Goal: Information Seeking & Learning: Learn about a topic

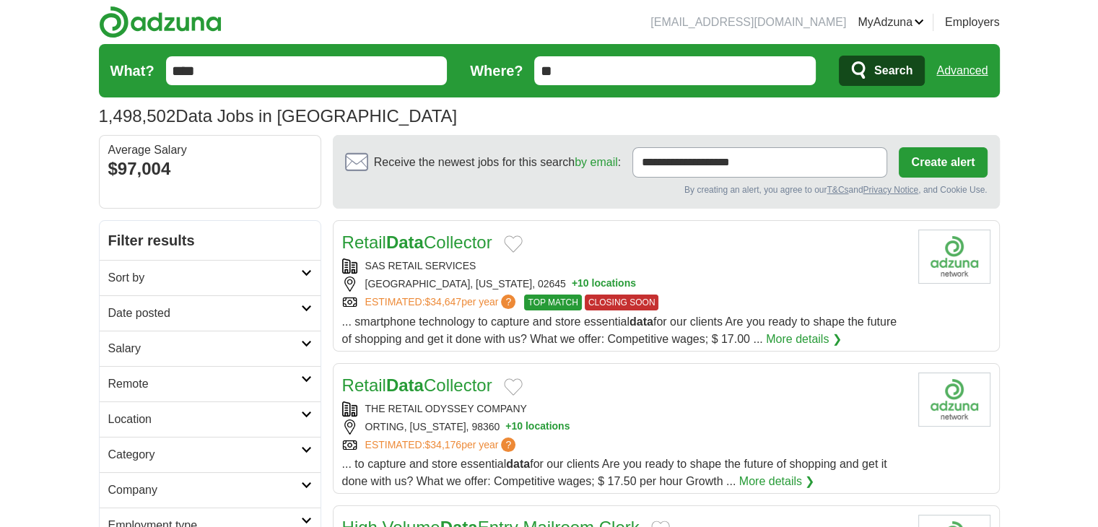
click at [286, 310] on h2 "Date posted" at bounding box center [204, 313] width 193 height 17
click at [150, 344] on link "Last 24 hours" at bounding box center [210, 347] width 204 height 17
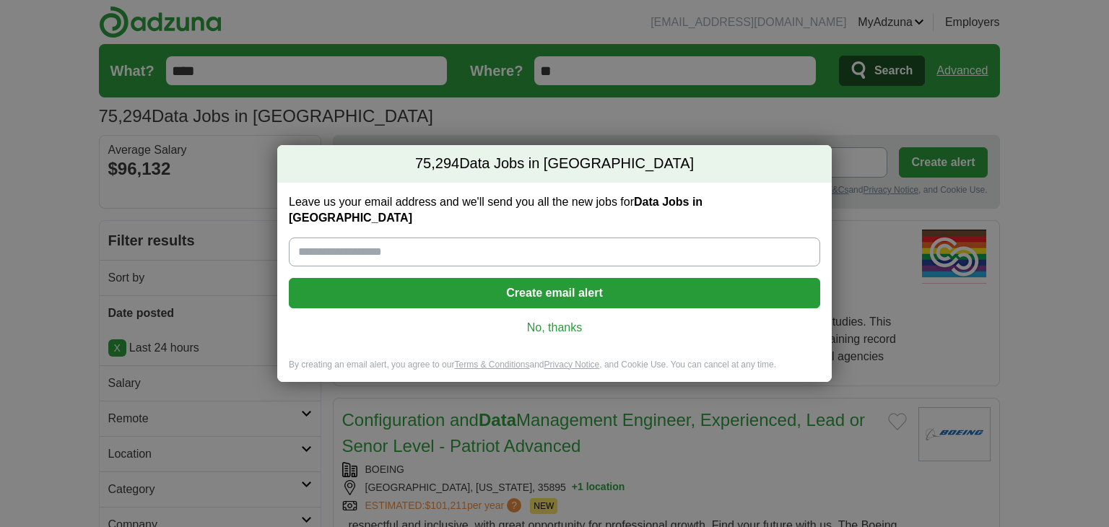
click at [550, 324] on link "No, thanks" at bounding box center [554, 328] width 508 height 16
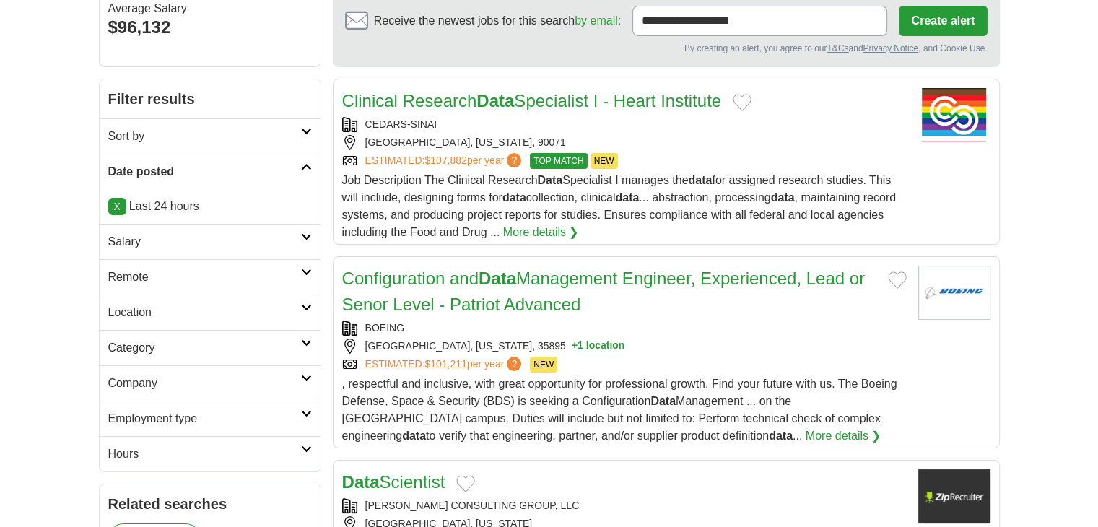
click at [193, 354] on link "Category" at bounding box center [210, 347] width 221 height 35
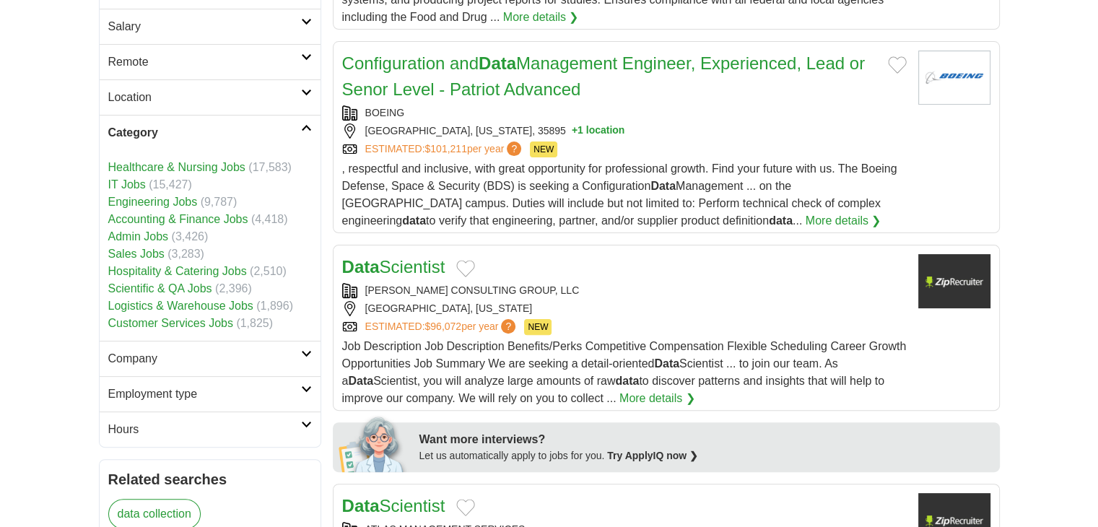
scroll to position [365, 0]
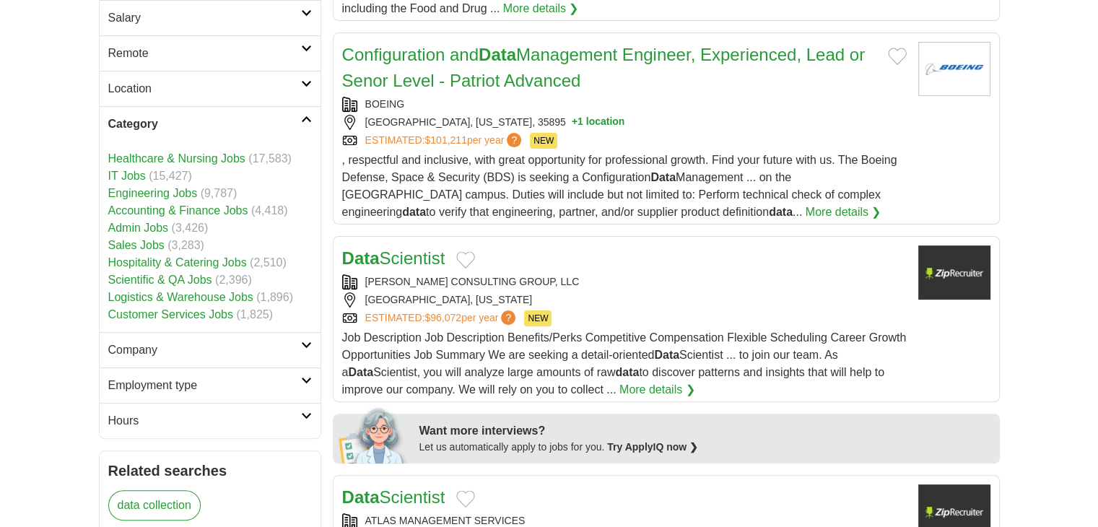
click at [194, 341] on h2 "Company" at bounding box center [204, 349] width 193 height 17
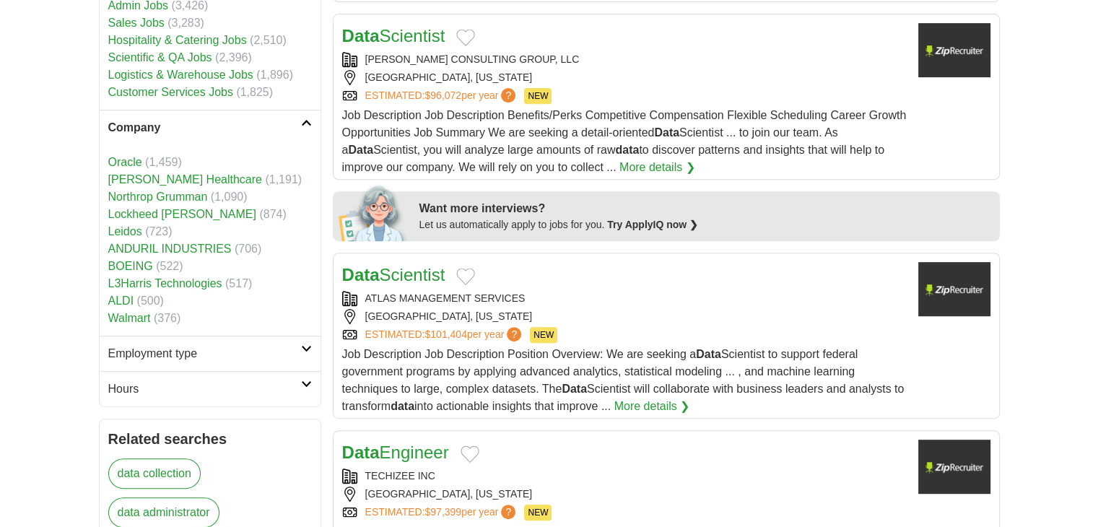
scroll to position [588, 0]
click at [183, 350] on h2 "Employment type" at bounding box center [204, 352] width 193 height 17
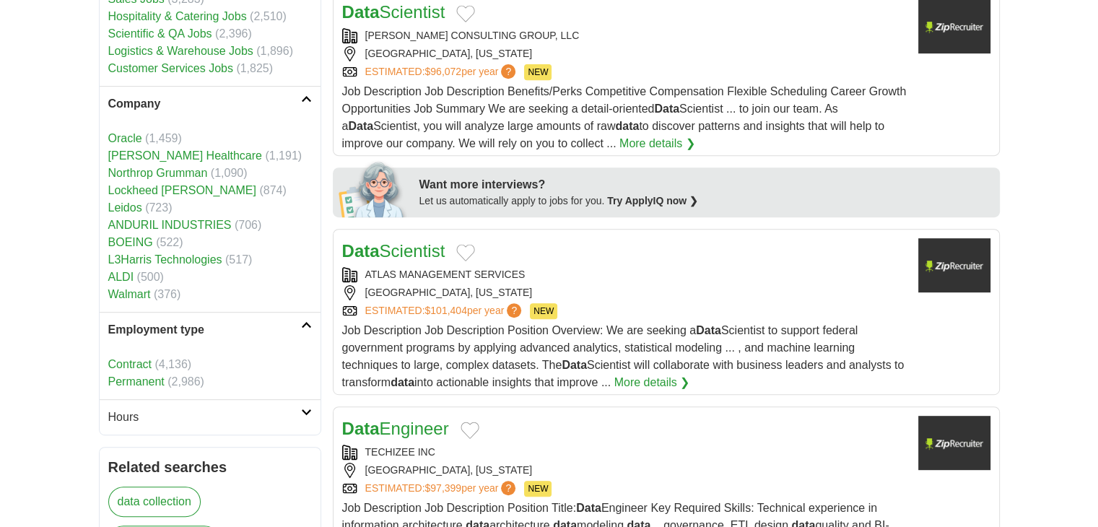
scroll to position [637, 0]
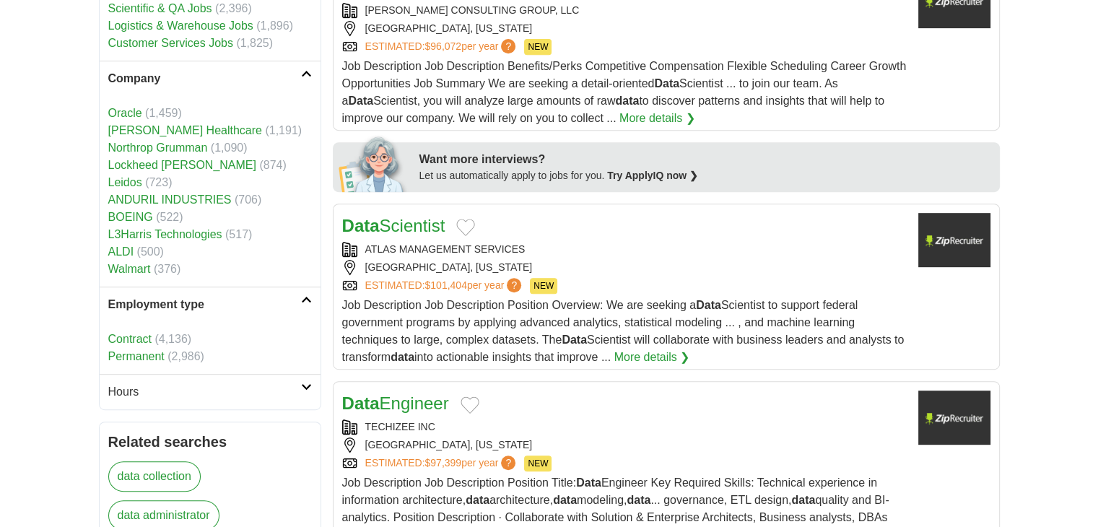
click at [118, 376] on link "Hours" at bounding box center [210, 391] width 221 height 35
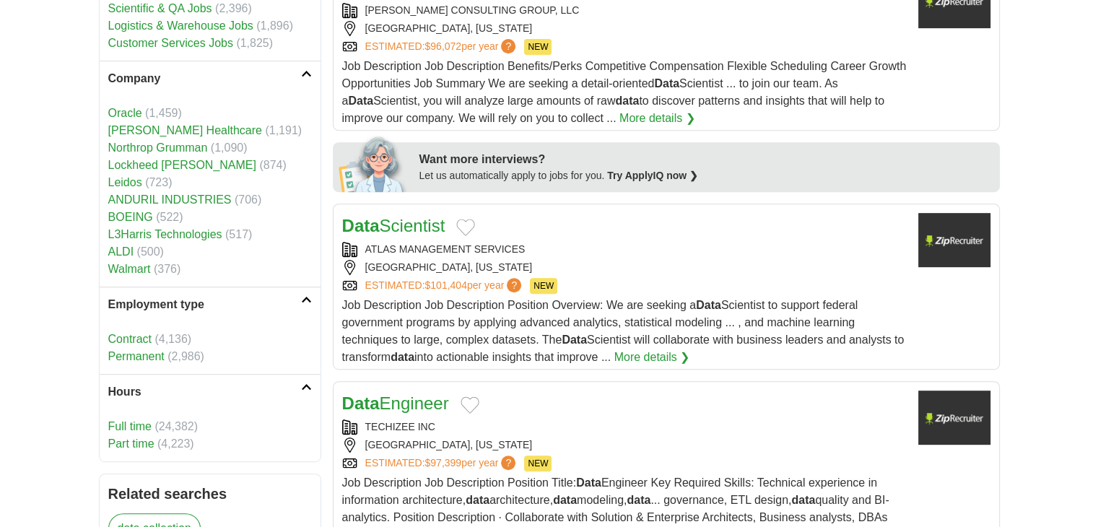
click at [124, 420] on link "Full time" at bounding box center [129, 426] width 43 height 12
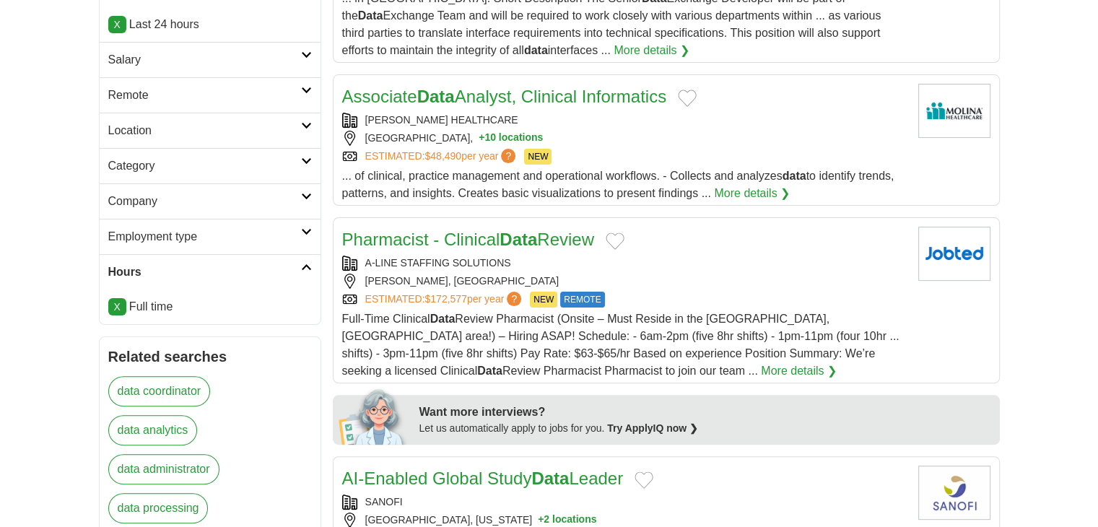
scroll to position [326, 0]
